Goal: Obtain resource: Obtain resource

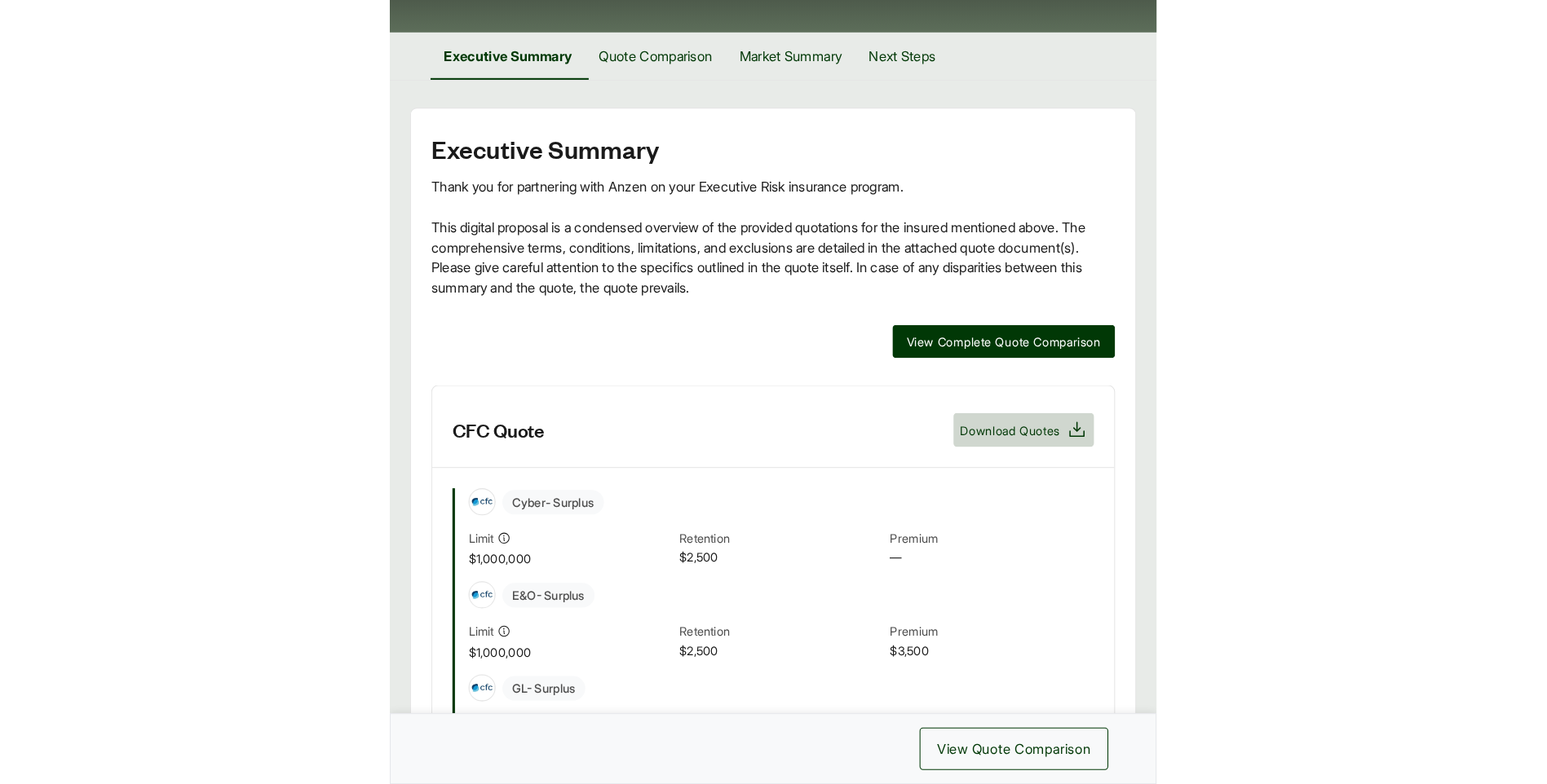
scroll to position [326, 0]
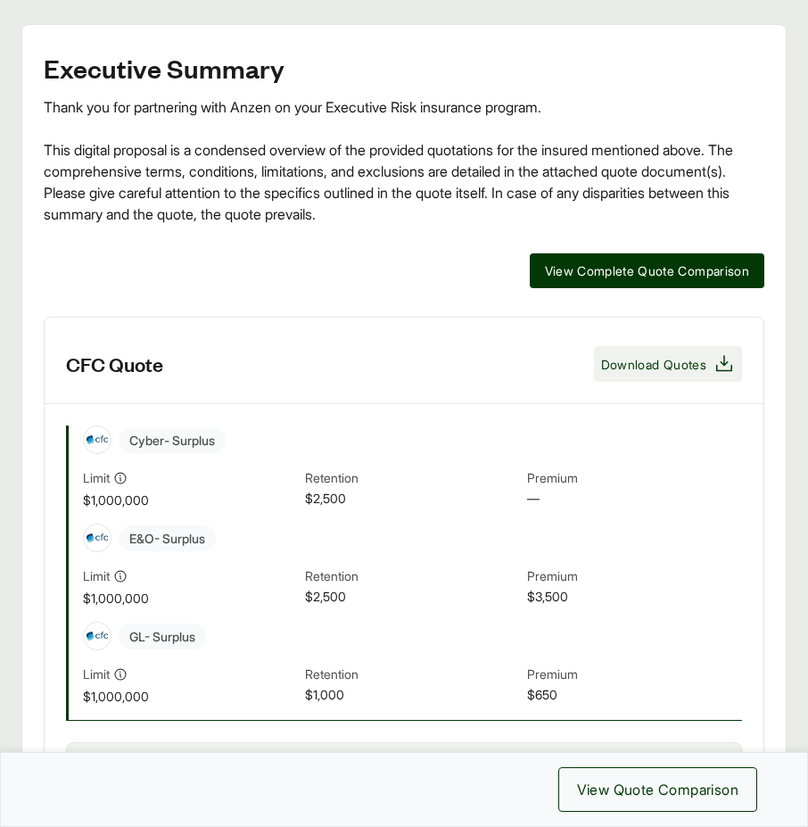
click at [656, 361] on span "Download Quotes" at bounding box center [653, 364] width 105 height 19
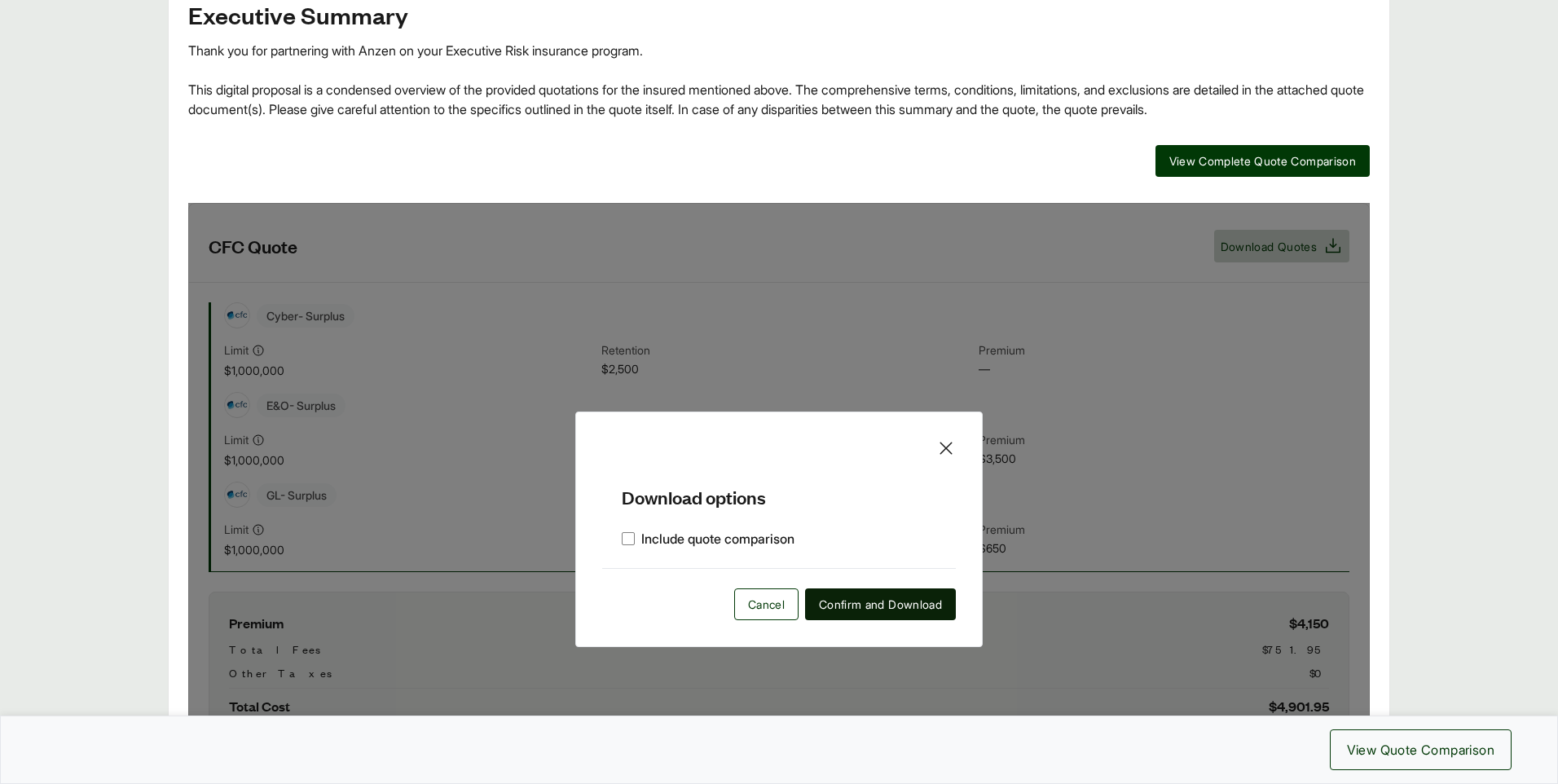
click at [737, 607] on span "Confirm and Download" at bounding box center [880, 604] width 123 height 17
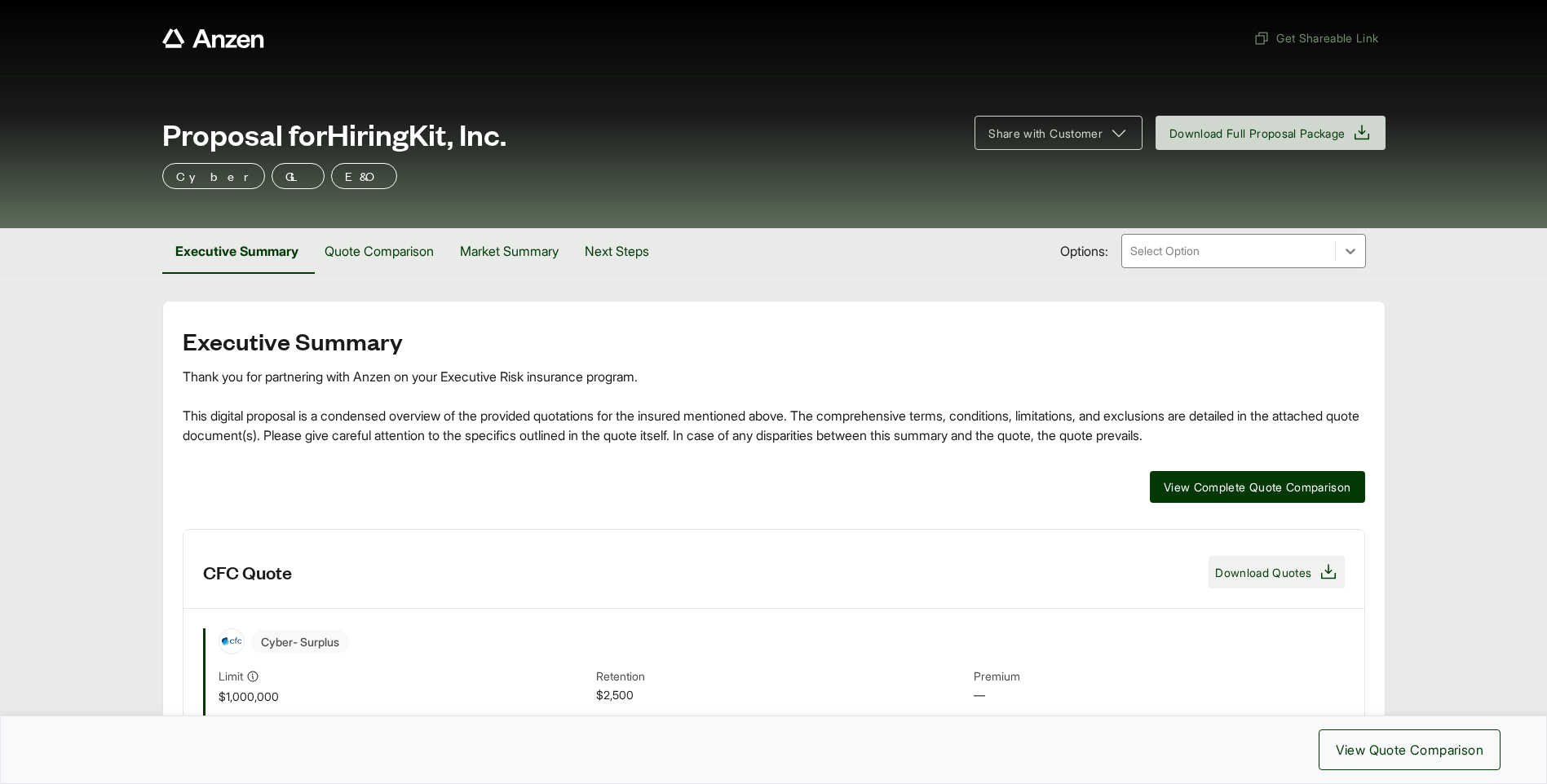
click at [1255, 573] on span "Download Quotes" at bounding box center [1263, 572] width 96 height 17
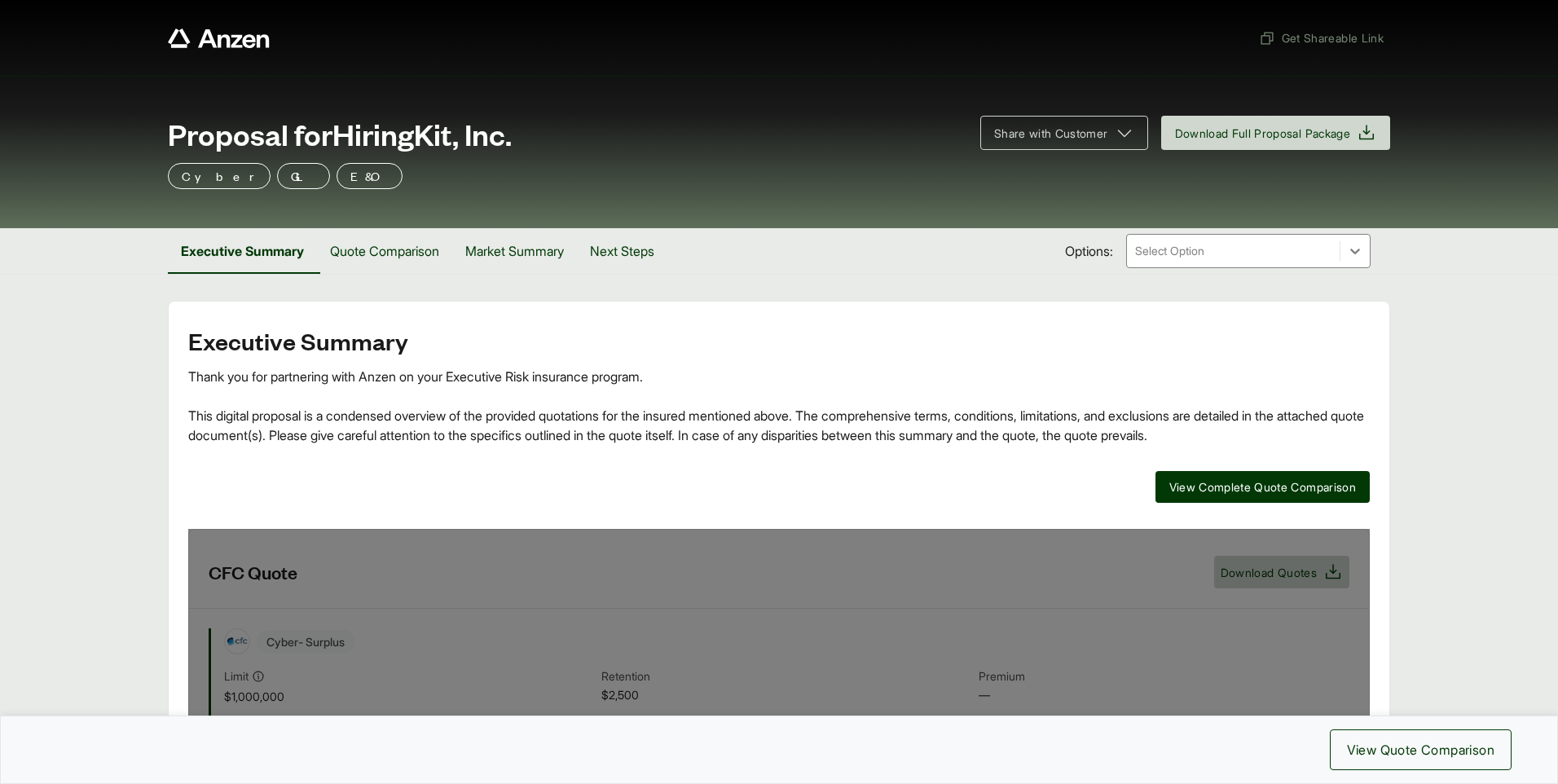
click at [1381, 745] on span "View Quote Comparison" at bounding box center [1420, 749] width 147 height 19
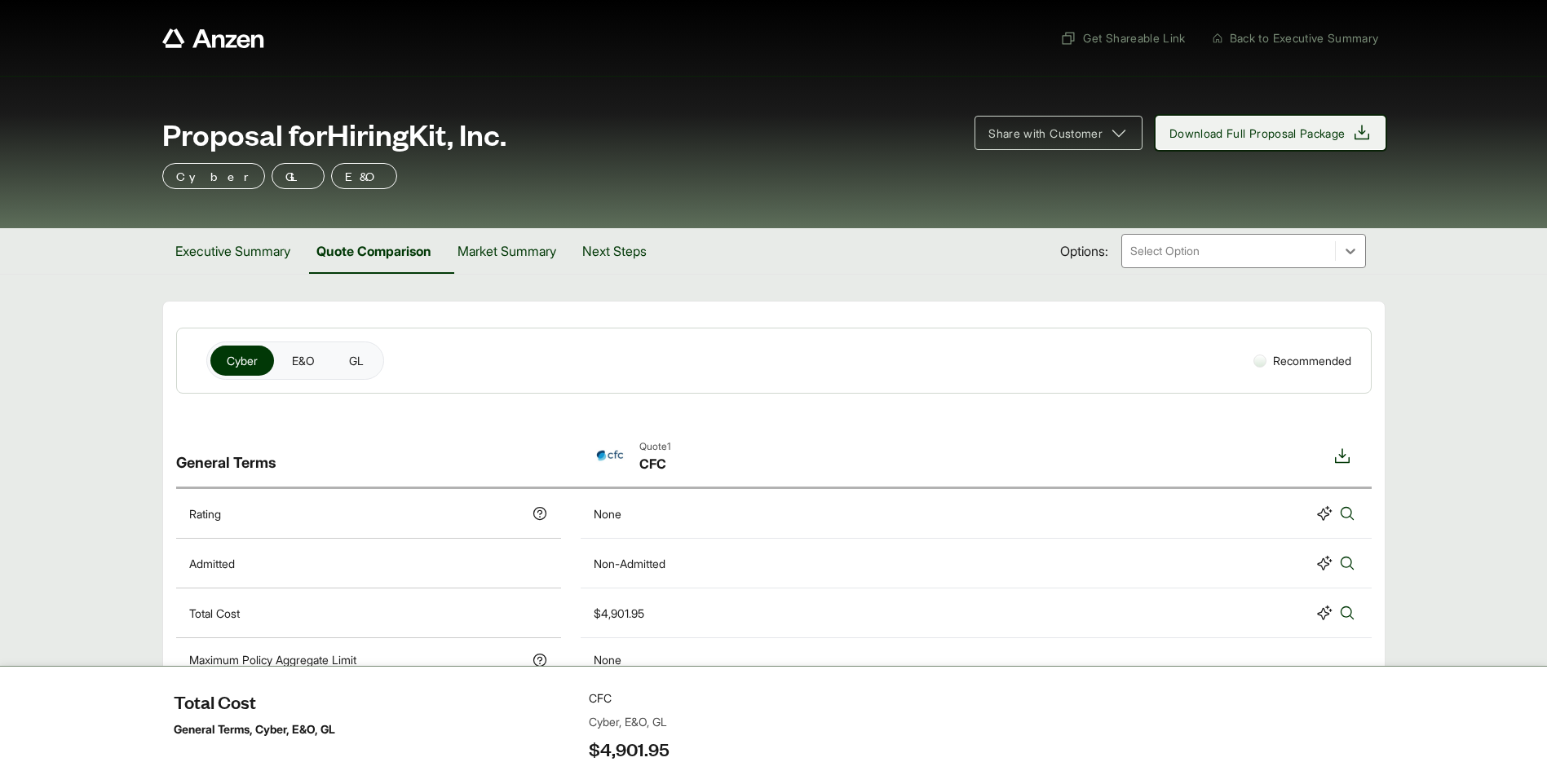
click at [1362, 132] on icon at bounding box center [1361, 132] width 15 height 15
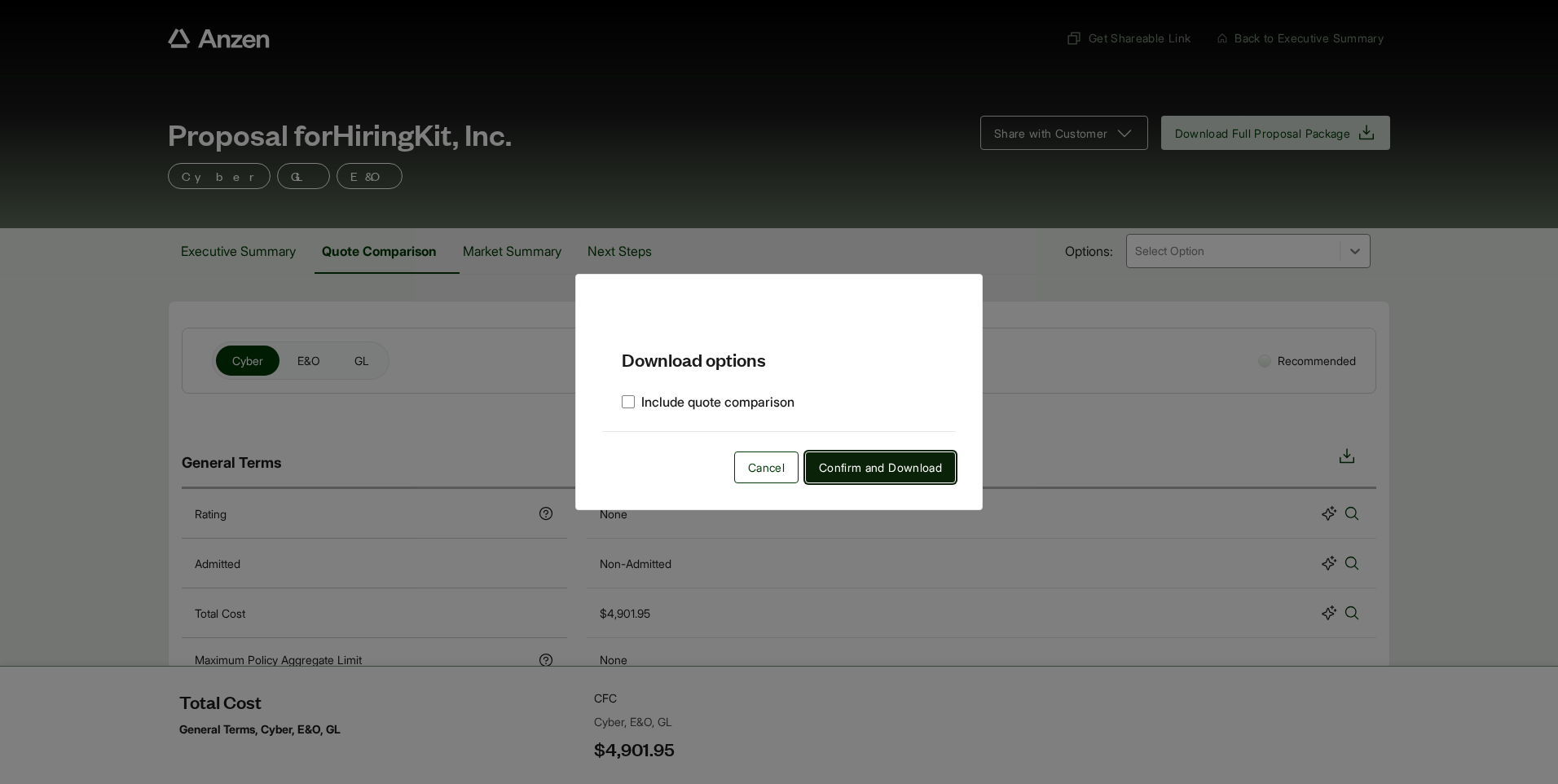
click at [878, 471] on span "Confirm and Download" at bounding box center [880, 467] width 123 height 17
